Goal: Task Accomplishment & Management: Complete application form

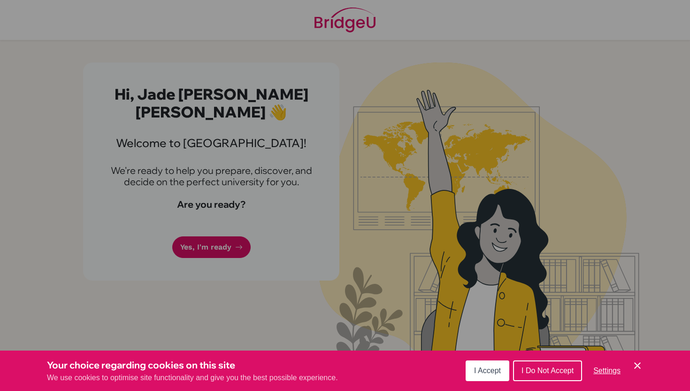
click at [484, 374] on span "I Accept" at bounding box center [487, 370] width 27 height 8
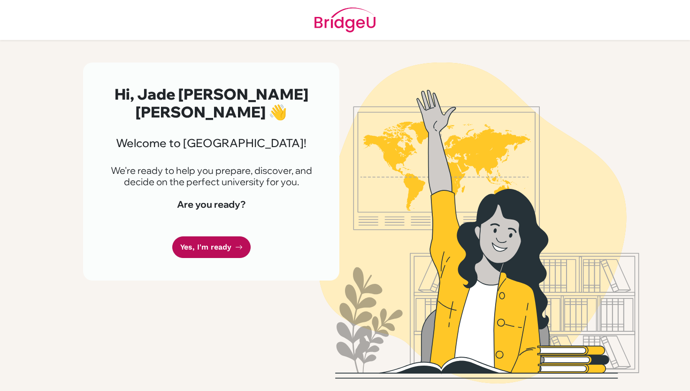
click at [220, 236] on link "Yes, I'm ready" at bounding box center [211, 247] width 78 height 22
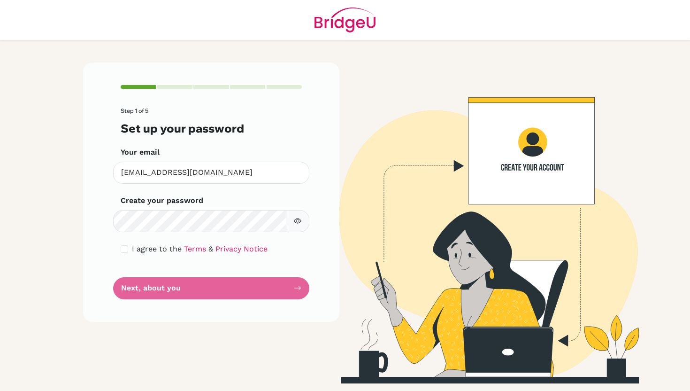
click at [295, 208] on div "Create your password Make sure it's at least 6 characters" at bounding box center [211, 213] width 181 height 37
click at [295, 219] on icon "button" at bounding box center [298, 220] width 8 height 5
click at [299, 223] on icon "button" at bounding box center [298, 221] width 8 height 8
click at [127, 248] on input "checkbox" at bounding box center [125, 249] width 8 height 8
checkbox input "true"
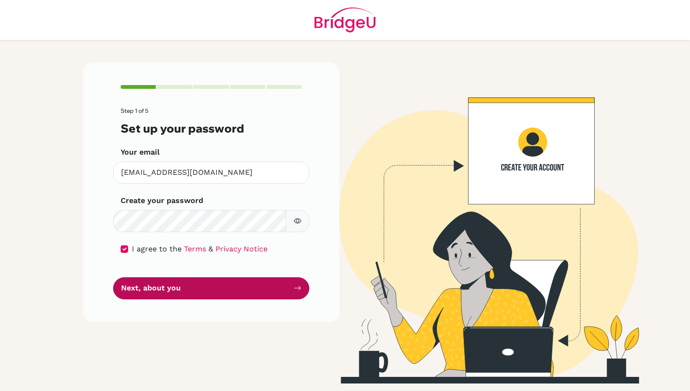
click at [131, 286] on button "Next, about you" at bounding box center [211, 288] width 196 height 22
